Goal: Navigation & Orientation: Understand site structure

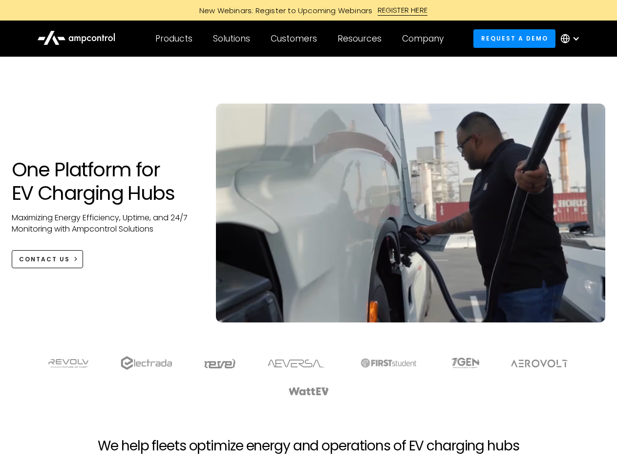
click at [301, 39] on div "Customers" at bounding box center [294, 38] width 46 height 11
click at [173, 39] on div "Products" at bounding box center [173, 38] width 37 height 11
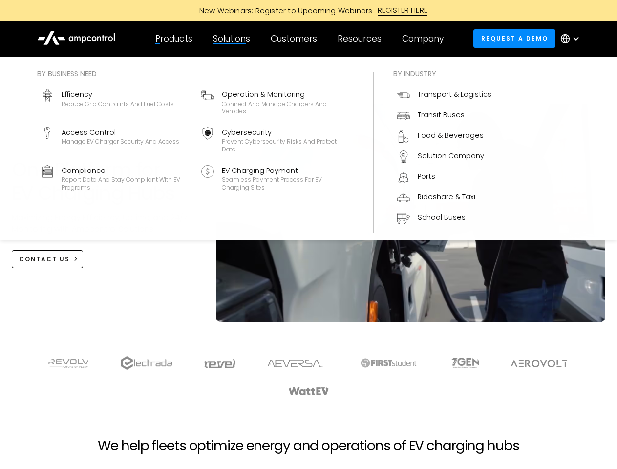
click at [232, 39] on div "Solutions" at bounding box center [231, 38] width 37 height 11
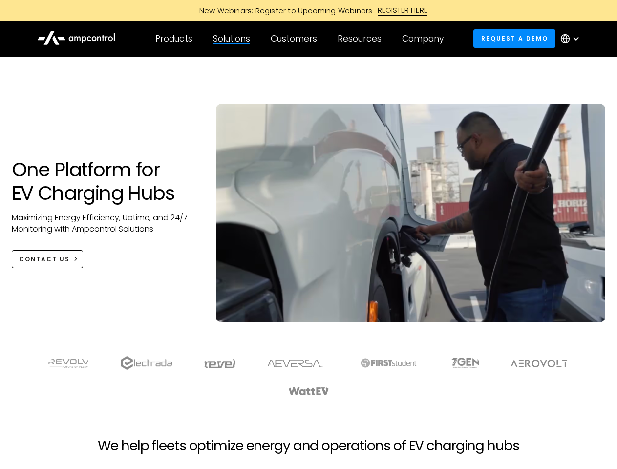
click at [296, 39] on div "Customers" at bounding box center [294, 38] width 46 height 11
click at [362, 39] on div "Resources" at bounding box center [360, 38] width 44 height 11
click at [426, 39] on div "Company" at bounding box center [423, 38] width 42 height 11
click at [573, 39] on div at bounding box center [576, 39] width 8 height 8
